Goal: Communication & Community: Share content

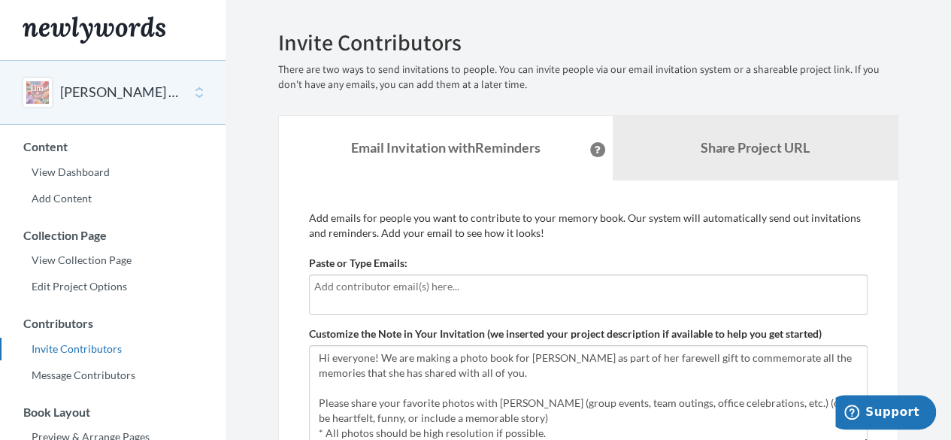
click at [403, 297] on div at bounding box center [588, 294] width 559 height 41
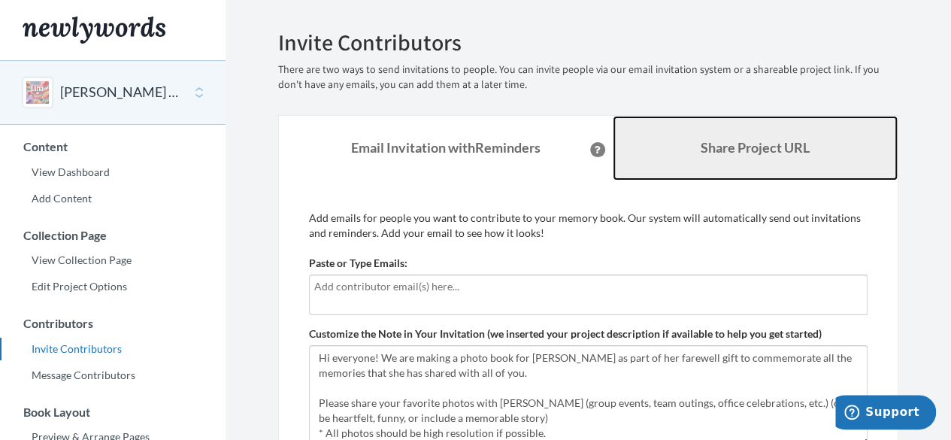
click at [688, 140] on link "Share Project URL" at bounding box center [756, 148] width 286 height 65
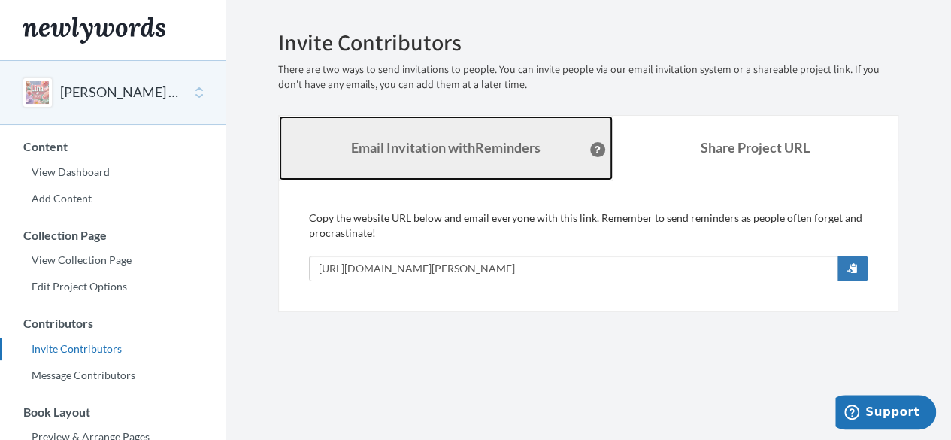
click at [448, 150] on strong "Email Invitation with Reminders" at bounding box center [445, 147] width 189 height 17
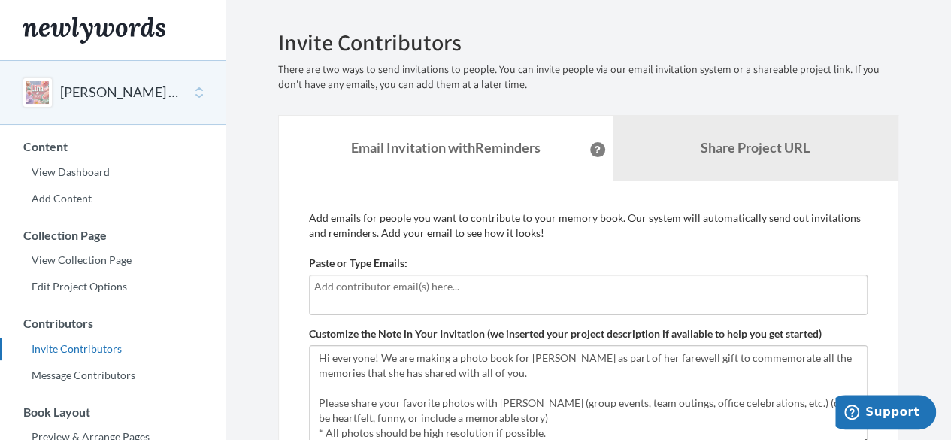
click at [430, 293] on input "text" at bounding box center [588, 286] width 548 height 17
click at [359, 289] on input "text" at bounding box center [588, 286] width 548 height 17
type input "[PERSON_NAME][EMAIL_ADDRESS][DOMAIN_NAME]"
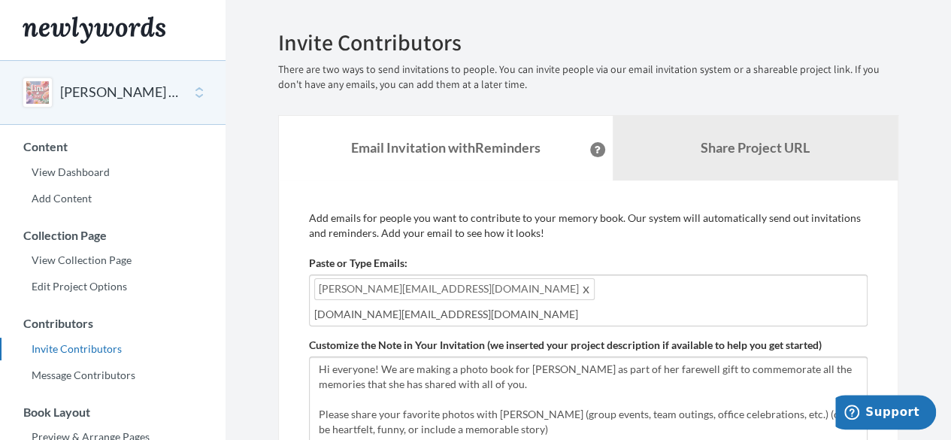
type input "[DOMAIN_NAME][EMAIL_ADDRESS][DOMAIN_NAME]"
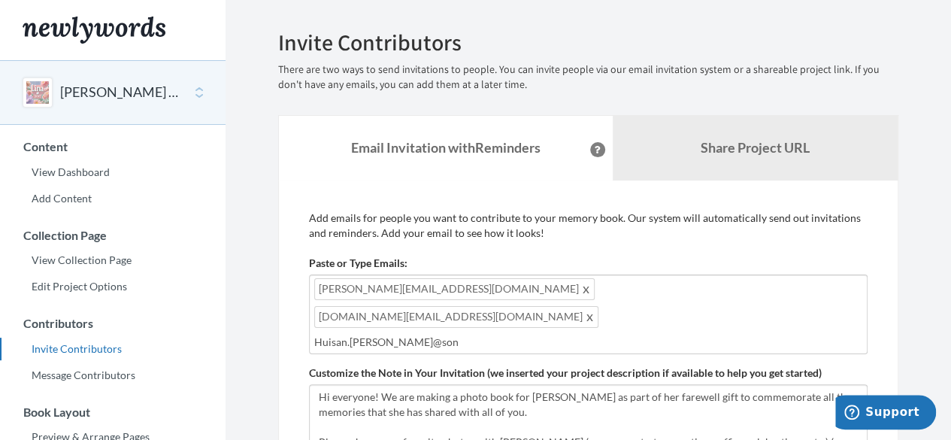
type input "Huisan.[PERSON_NAME]@sony"
type input "c"
type input "[EMAIL_ADDRESS][PERSON_NAME][DOMAIN_NAME]"
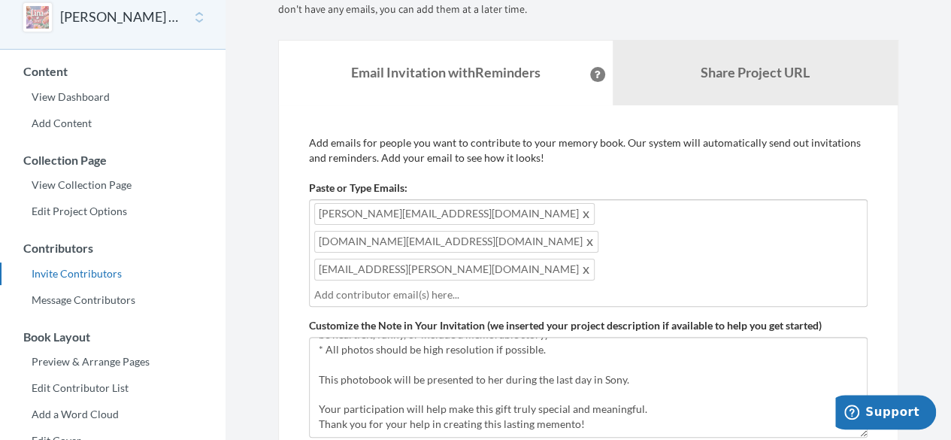
scroll to position [150, 0]
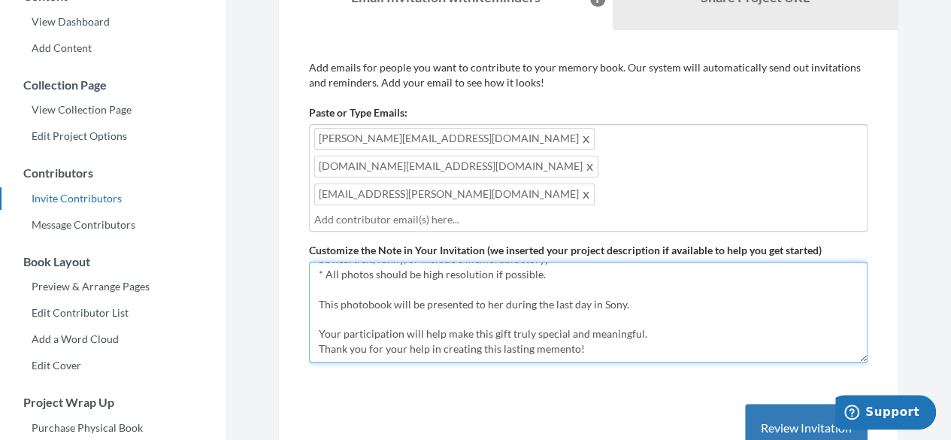
click at [616, 291] on textarea "Hi everyone! We are making a photo book for [PERSON_NAME] as part of her farewe…" at bounding box center [588, 312] width 559 height 101
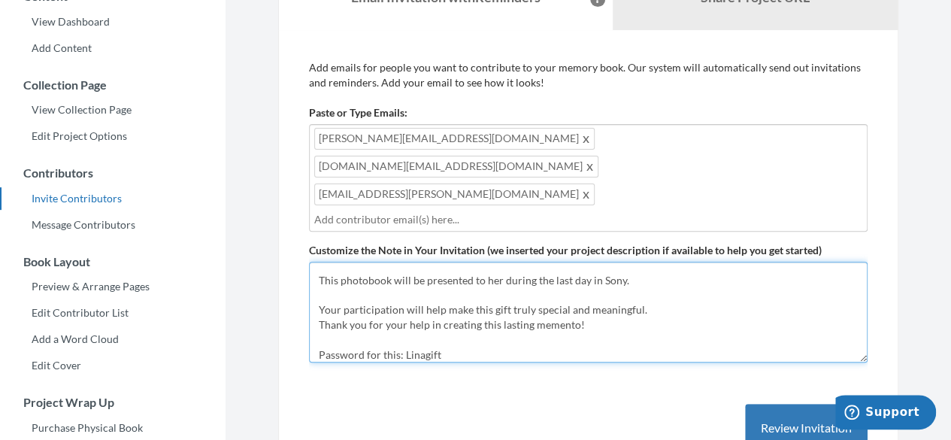
type textarea "Hi everyone! We are making a photo book for [PERSON_NAME] as part of her farewe…"
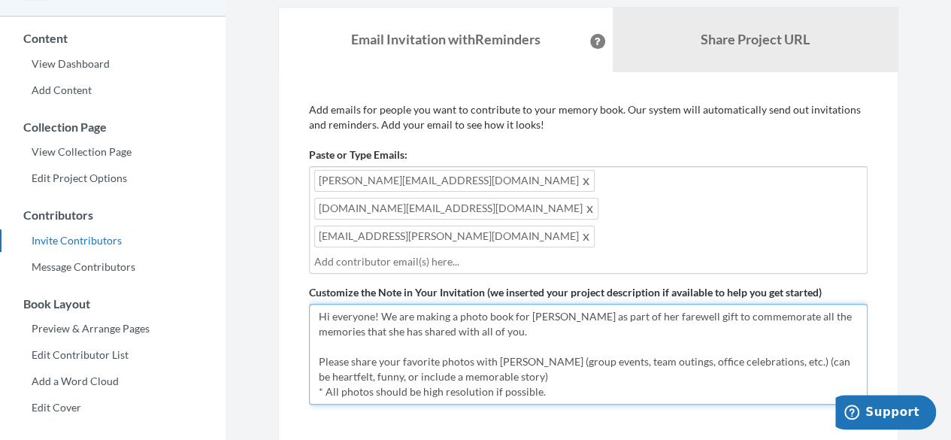
scroll to position [150, 0]
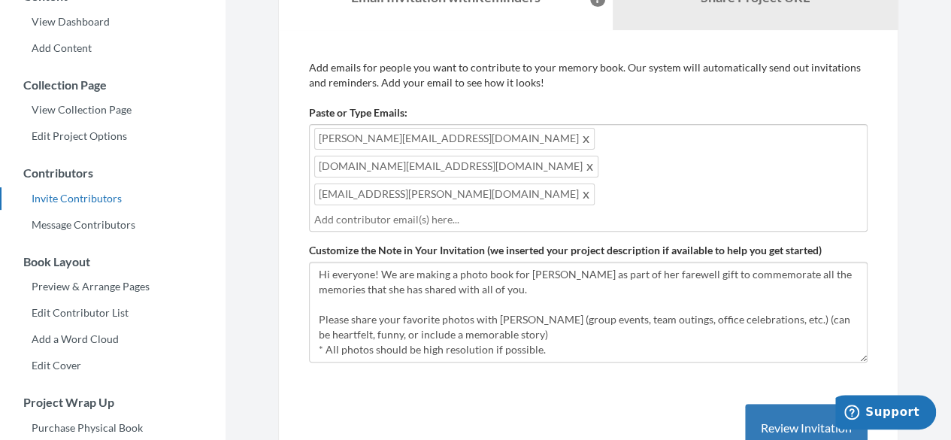
click at [369, 137] on span "[PERSON_NAME][EMAIL_ADDRESS][DOMAIN_NAME]" at bounding box center [454, 139] width 280 height 22
click at [581, 138] on span at bounding box center [586, 138] width 11 height 18
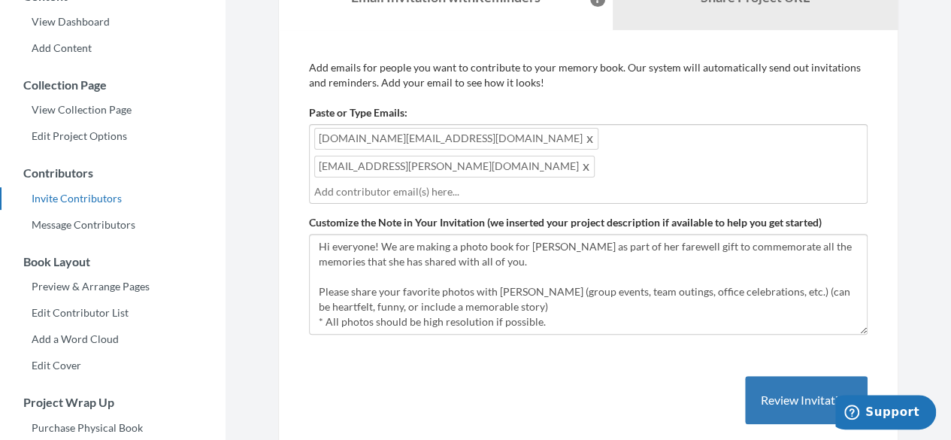
click at [414, 139] on span "[DOMAIN_NAME][EMAIL_ADDRESS][DOMAIN_NAME]" at bounding box center [456, 139] width 284 height 22
click at [585, 140] on span at bounding box center [590, 138] width 11 height 18
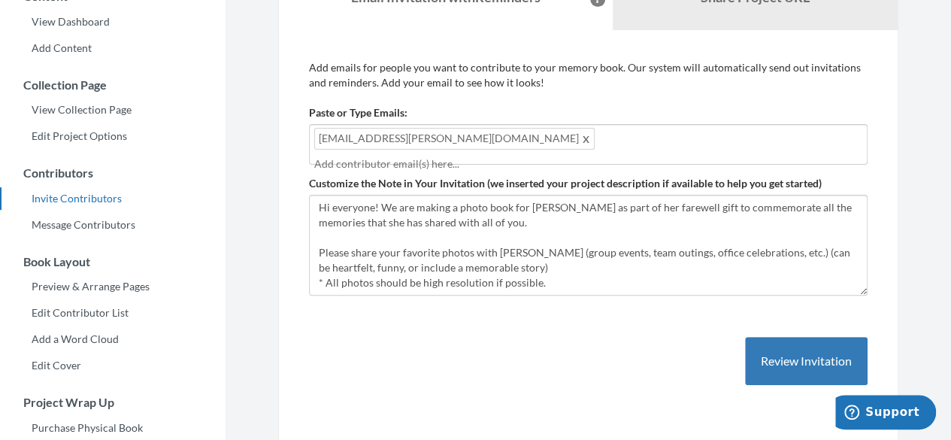
click at [581, 142] on span at bounding box center [586, 138] width 11 height 18
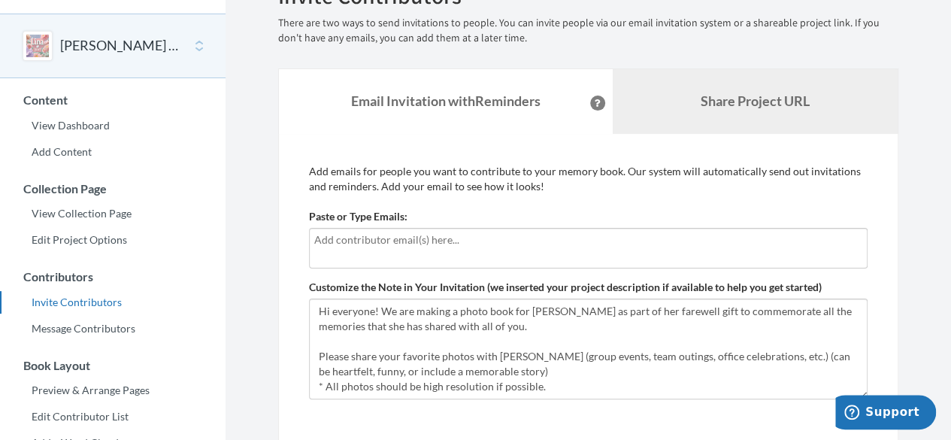
scroll to position [0, 0]
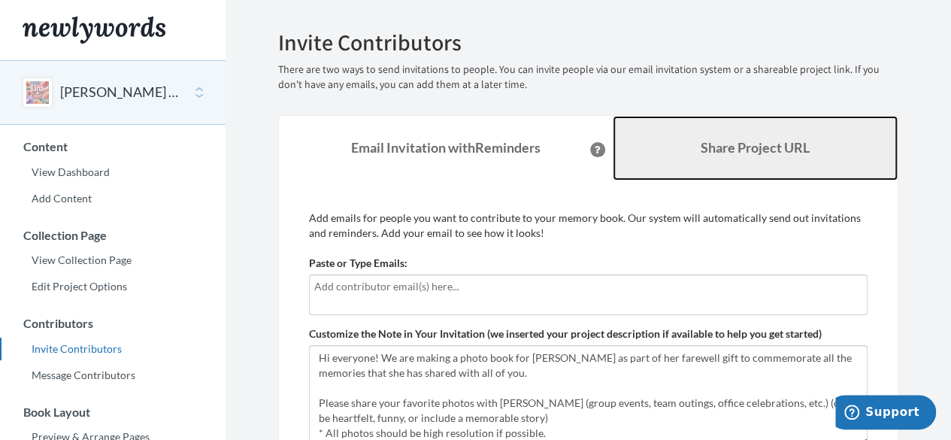
click at [738, 138] on link "Share Project URL" at bounding box center [756, 148] width 286 height 65
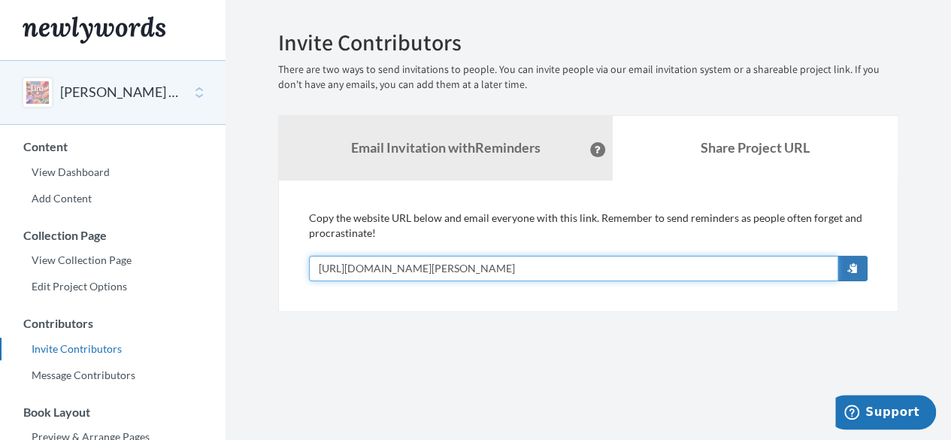
drag, startPoint x: 579, startPoint y: 267, endPoint x: 229, endPoint y: 272, distance: 350.4
click at [229, 272] on section "Emails have been sent! Invite Contributors There are two ways to send invitatio…" at bounding box center [589, 411] width 726 height 823
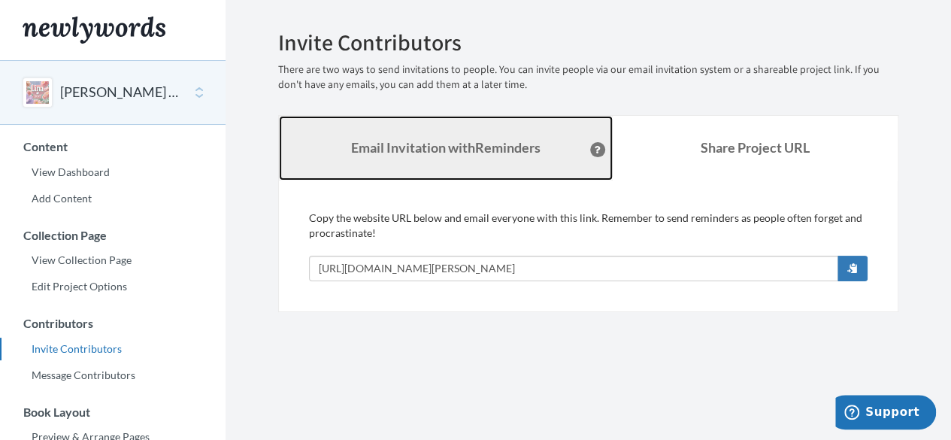
click at [511, 153] on strong "Email Invitation with Reminders" at bounding box center [445, 147] width 189 height 17
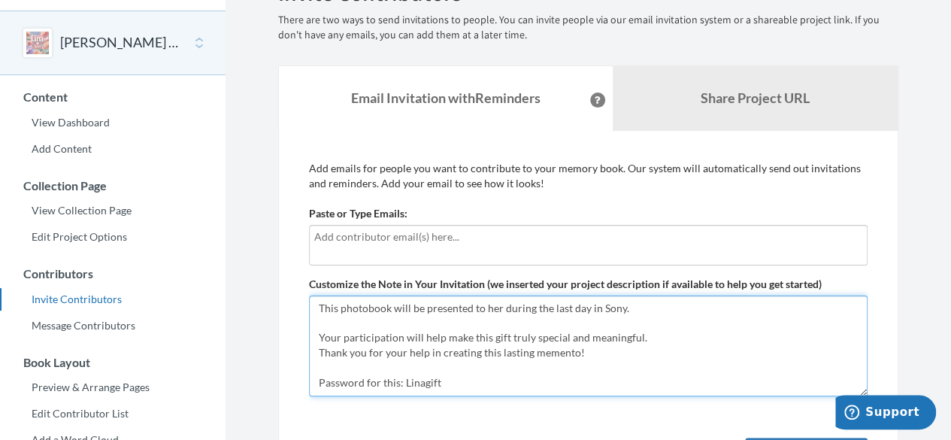
scroll to position [382, 0]
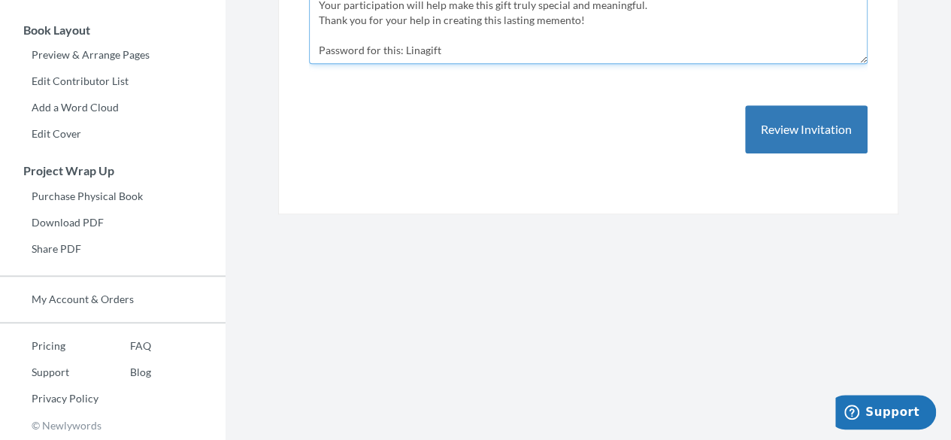
drag, startPoint x: 317, startPoint y: 356, endPoint x: 591, endPoint y: 28, distance: 427.5
click at [591, 28] on textarea "Hi everyone! We are making a photo book for [PERSON_NAME] as part of her farewe…" at bounding box center [588, 13] width 559 height 101
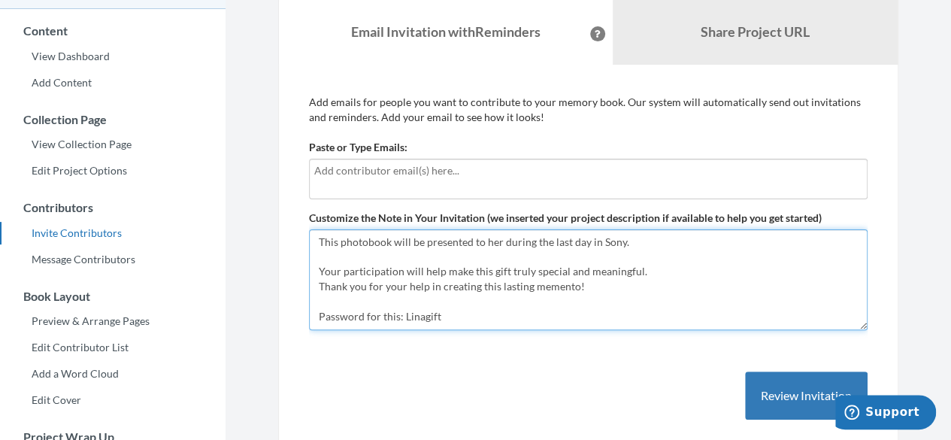
scroll to position [0, 0]
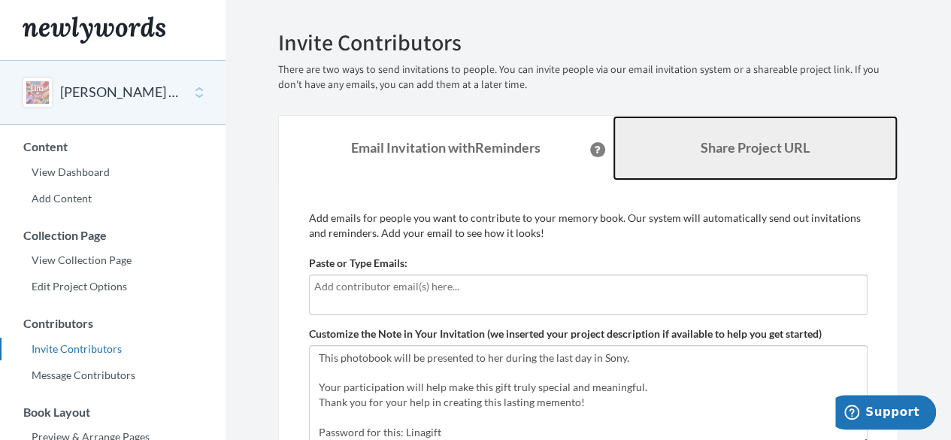
click at [741, 154] on b "Share Project URL" at bounding box center [755, 147] width 109 height 17
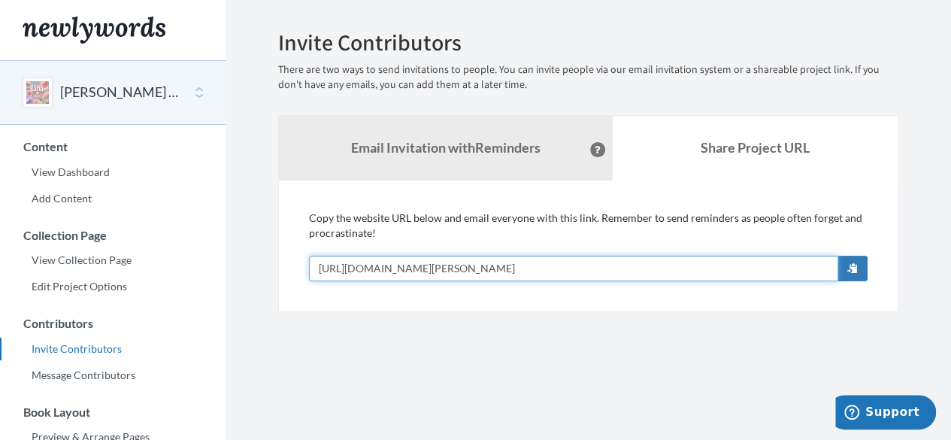
click at [544, 261] on input "[URL][DOMAIN_NAME][PERSON_NAME]" at bounding box center [573, 269] width 529 height 26
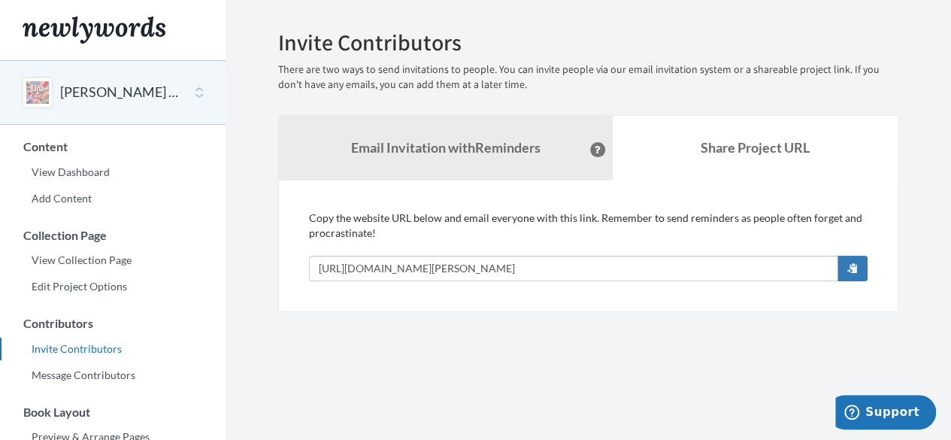
click at [544, 353] on section "Emails have been sent! Invite Contributors There are two ways to send invitatio…" at bounding box center [589, 411] width 726 height 823
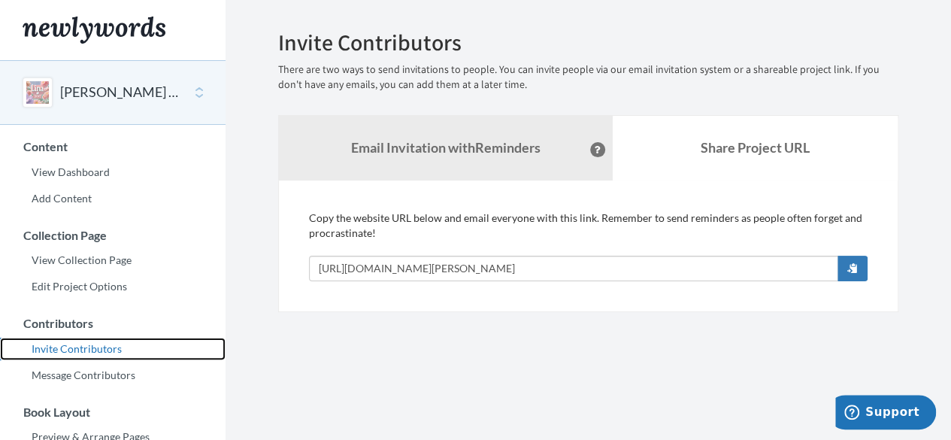
click at [75, 349] on link "Invite Contributors" at bounding box center [113, 349] width 226 height 23
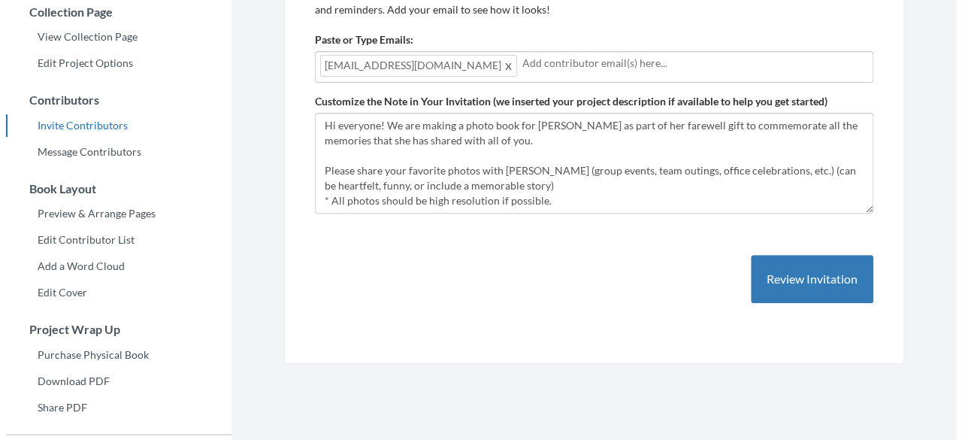
scroll to position [226, 0]
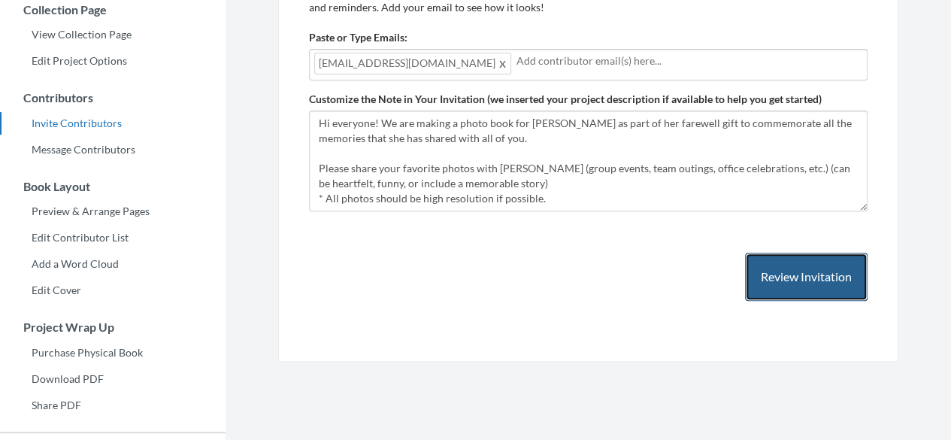
click at [828, 274] on button "Review Invitation" at bounding box center [806, 277] width 123 height 49
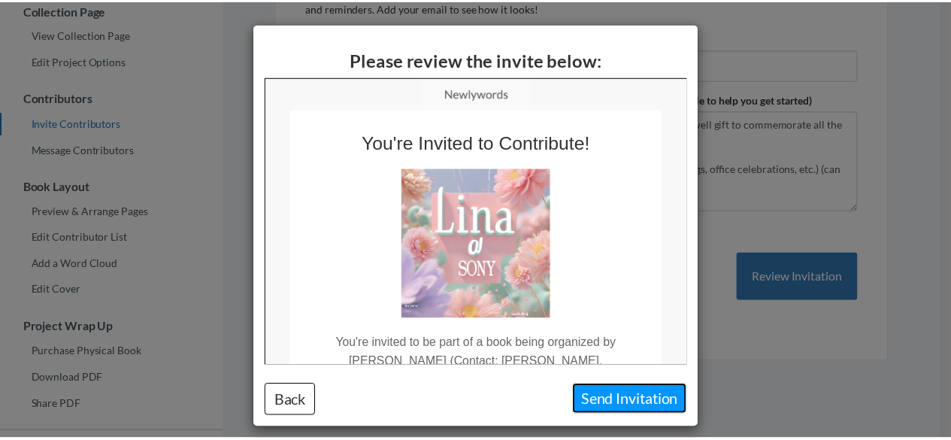
scroll to position [0, 0]
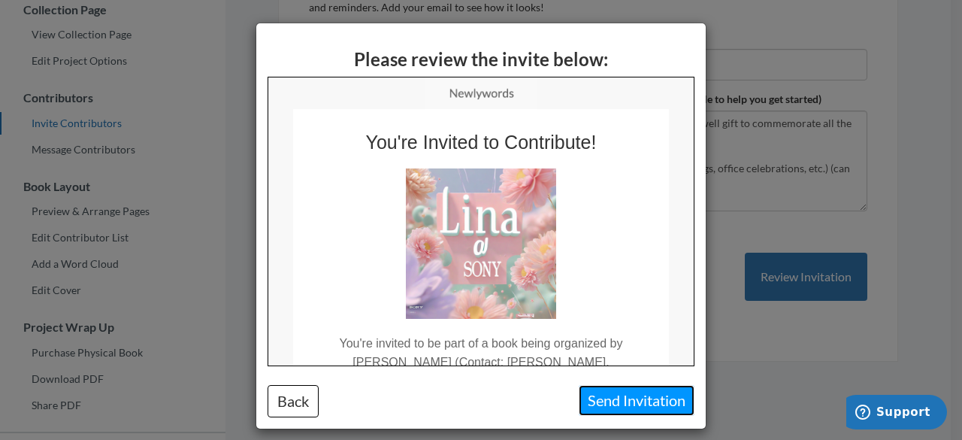
click at [614, 399] on button "Send Invitation" at bounding box center [637, 400] width 116 height 31
